Goal: Transaction & Acquisition: Purchase product/service

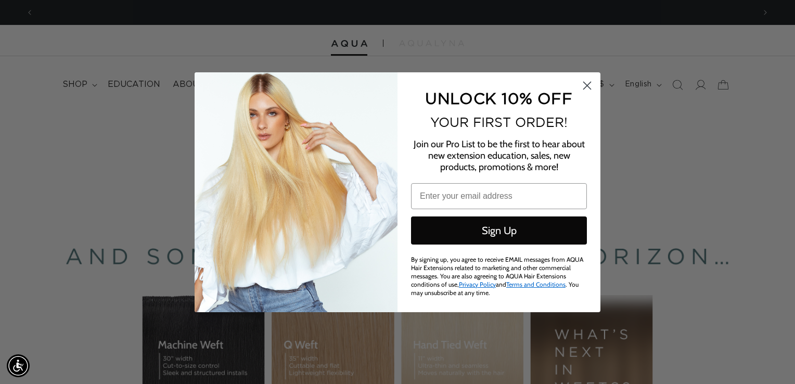
scroll to position [0, 1441]
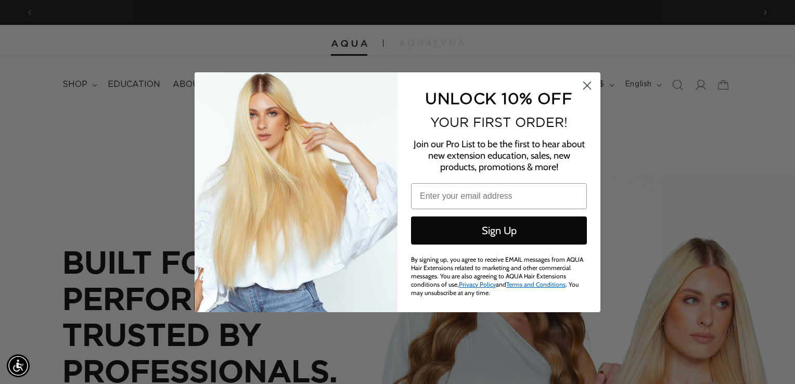
click at [590, 83] on circle "Close dialog" at bounding box center [586, 84] width 17 height 17
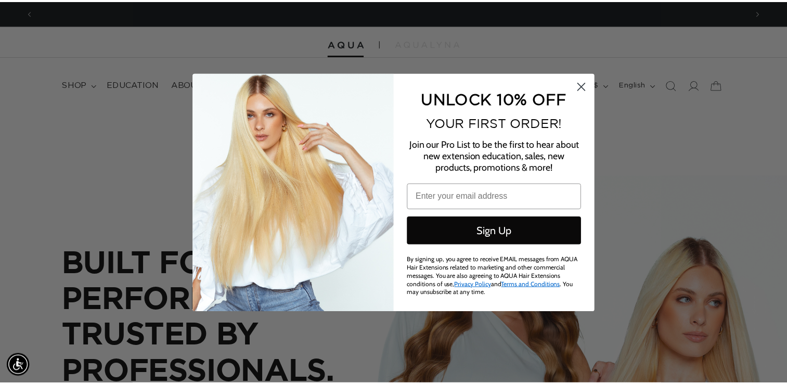
scroll to position [0, 0]
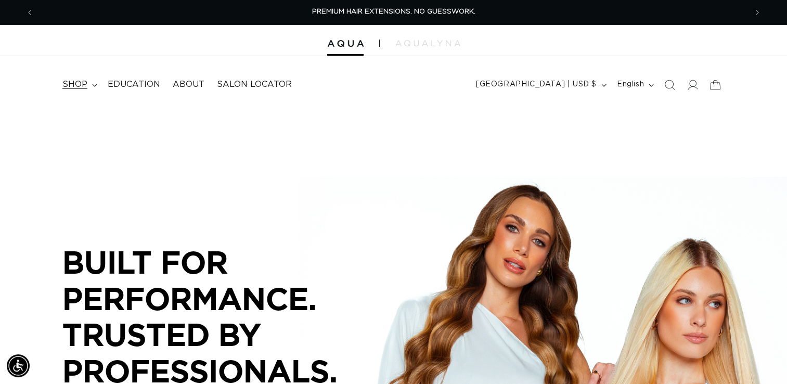
click at [62, 84] on summary "shop" at bounding box center [78, 84] width 45 height 23
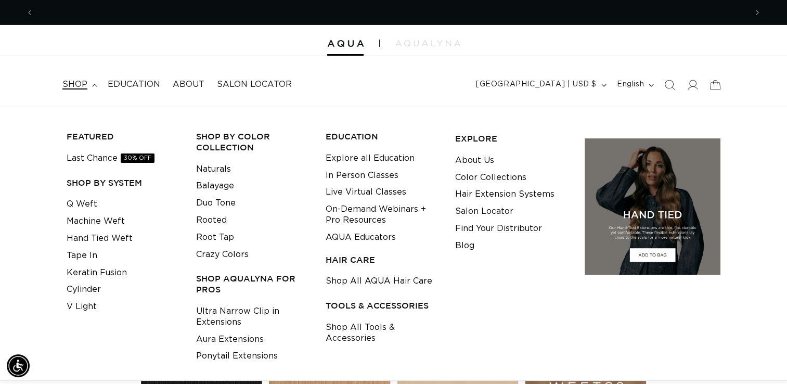
scroll to position [0, 1425]
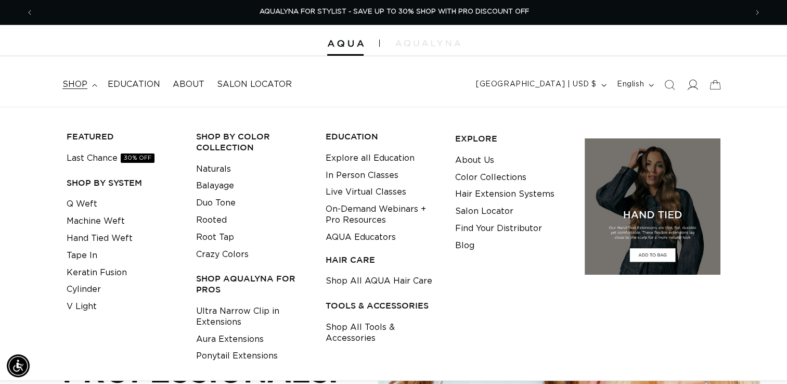
click at [695, 85] on icon at bounding box center [691, 84] width 11 height 11
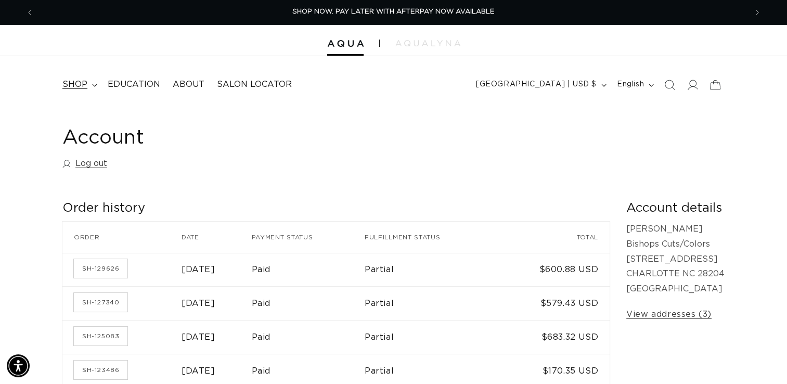
click at [92, 87] on summary "shop" at bounding box center [78, 84] width 45 height 23
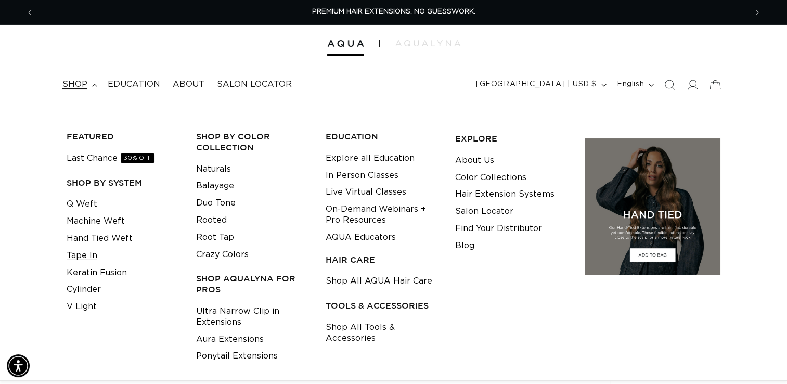
click at [89, 257] on link "Tape In" at bounding box center [82, 255] width 31 height 17
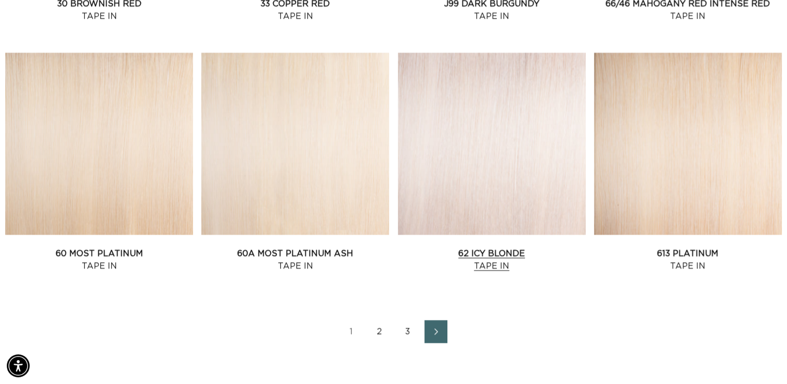
scroll to position [0, 713]
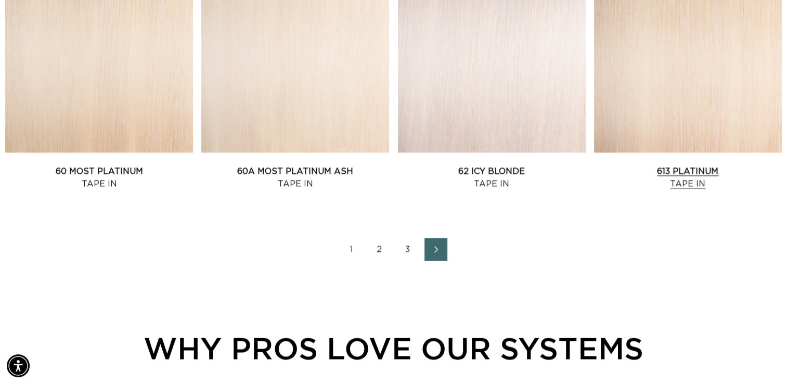
click at [633, 165] on link "613 Platinum Tape In" at bounding box center [688, 177] width 188 height 25
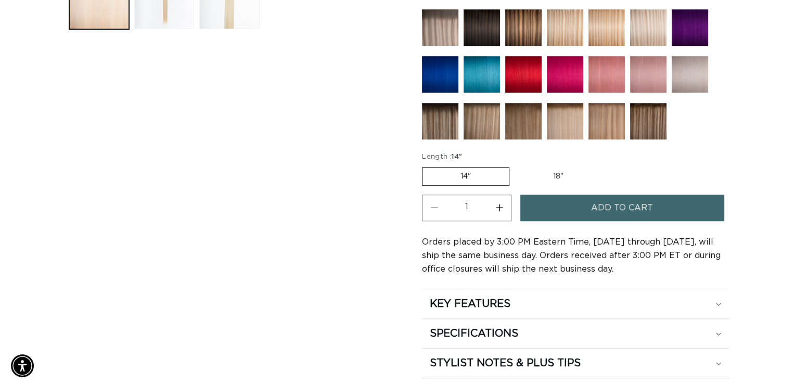
scroll to position [520, 0]
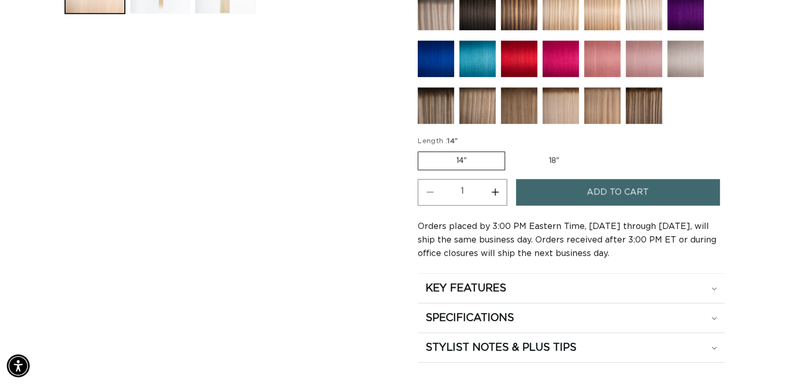
click at [621, 189] on span "Add to cart" at bounding box center [618, 192] width 62 height 27
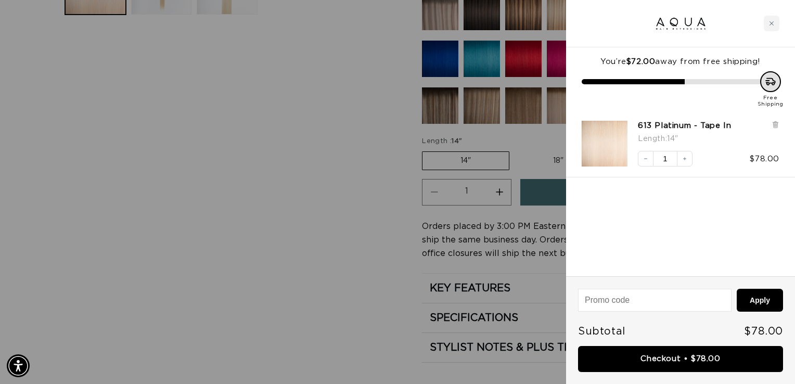
scroll to position [0, 721]
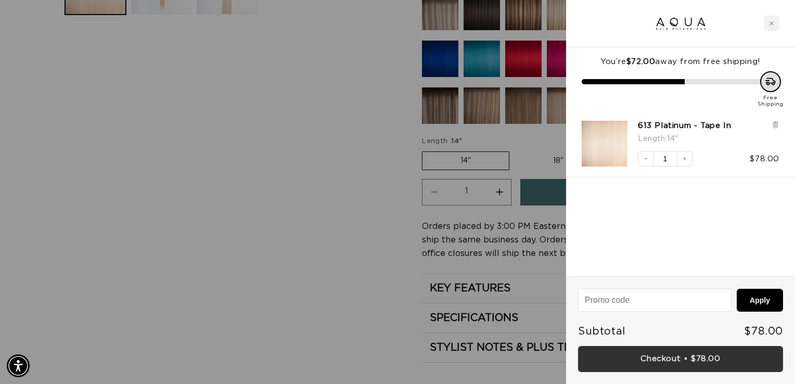
click at [699, 370] on link "Checkout • $78.00" at bounding box center [680, 359] width 205 height 27
